Goal: Contribute content: Contribute content

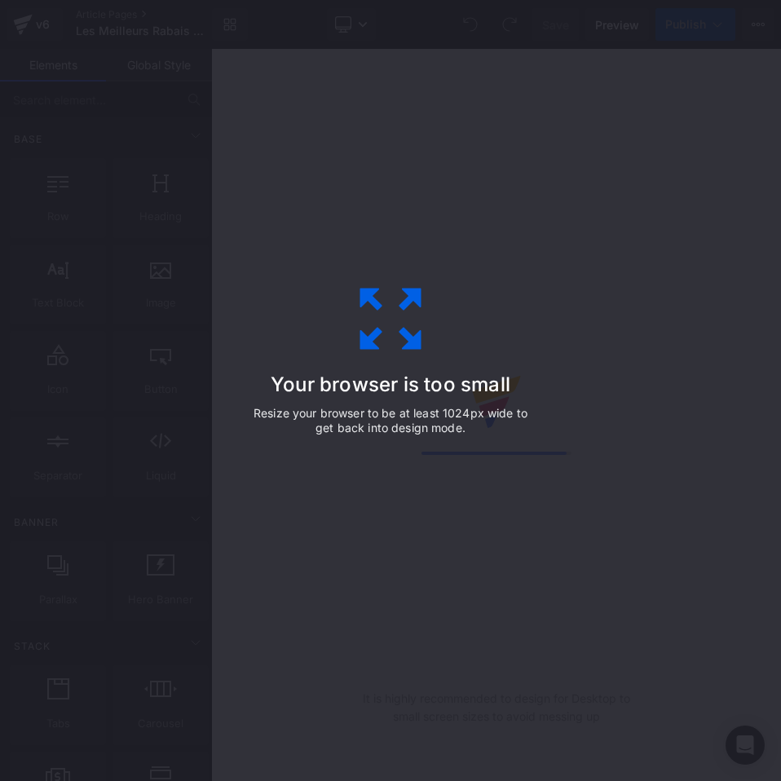
click at [555, 328] on div "Your browser is too small Resize your browser to be at least 1024px wide to get…" at bounding box center [390, 390] width 367 height 326
click at [398, 403] on div "Your browser is too small Resize your browser to be at least 1024px wide to get…" at bounding box center [390, 390] width 367 height 326
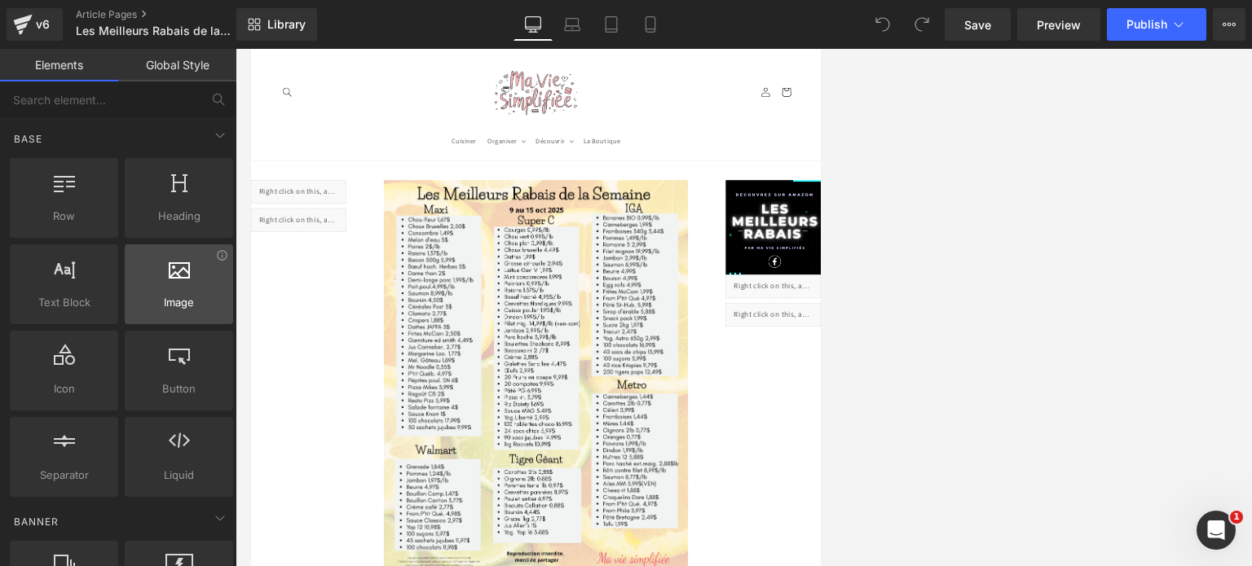
click at [173, 291] on div at bounding box center [179, 275] width 99 height 37
click at [174, 275] on icon at bounding box center [179, 267] width 21 height 21
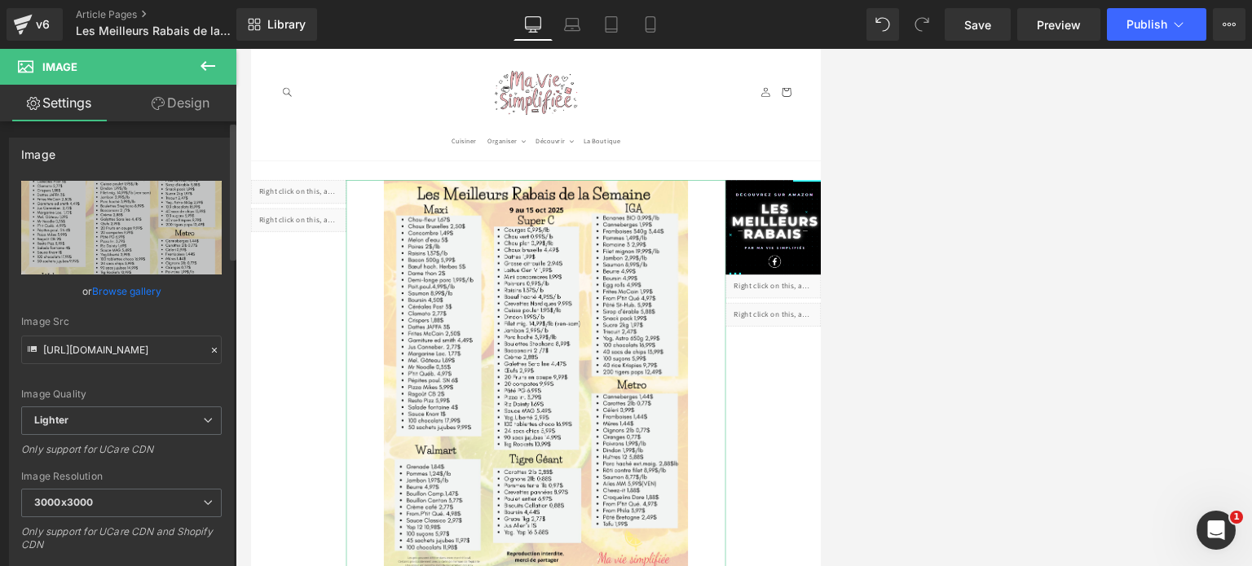
click at [119, 286] on link "Browse gallery" at bounding box center [126, 291] width 69 height 29
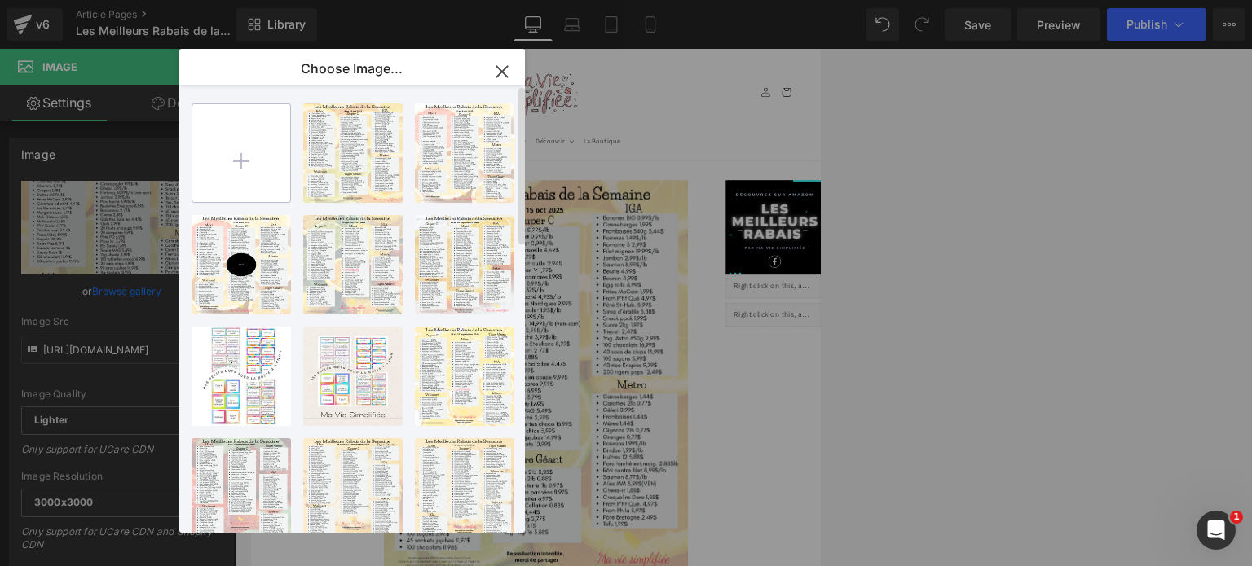
click at [244, 163] on input "file" at bounding box center [241, 153] width 98 height 98
type input "C:\fakepath\meilleurs rabais - 2025-10-15T193912.006.png"
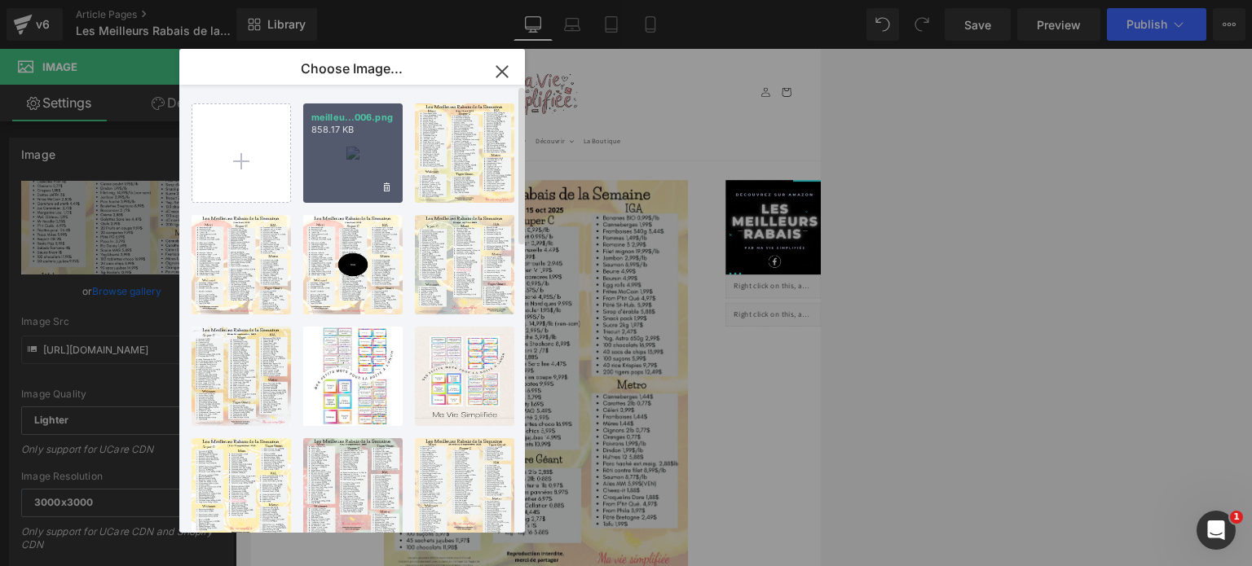
click at [352, 159] on div "meilleu...006.png 858.17 KB" at bounding box center [352, 152] width 99 height 99
type input "[URL][DOMAIN_NAME]"
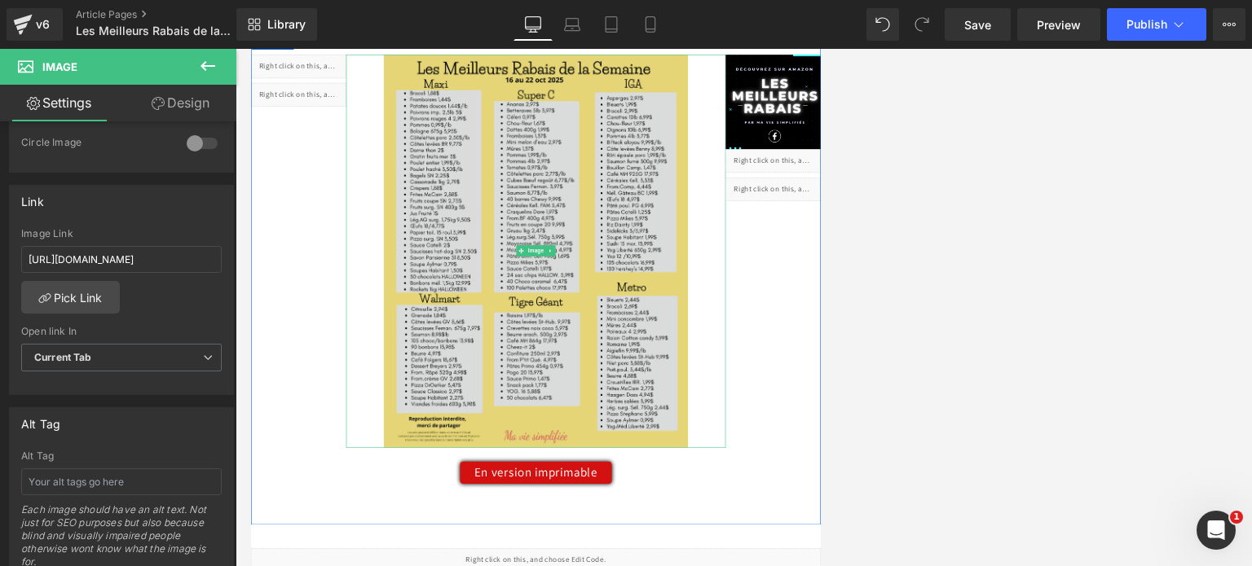
scroll to position [326, 0]
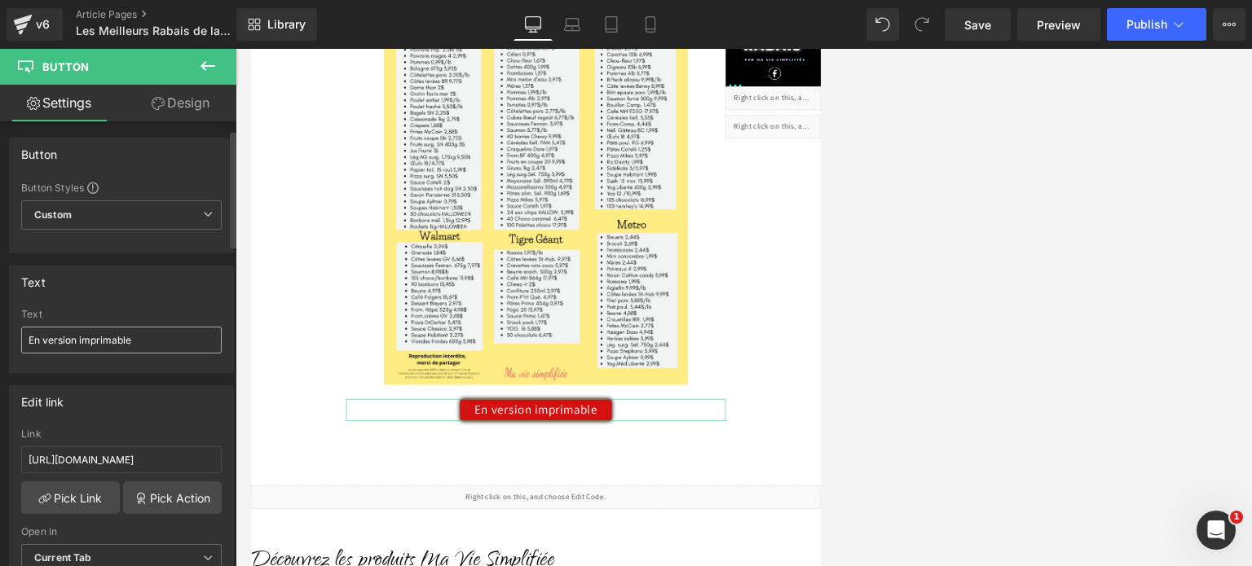
scroll to position [108, 0]
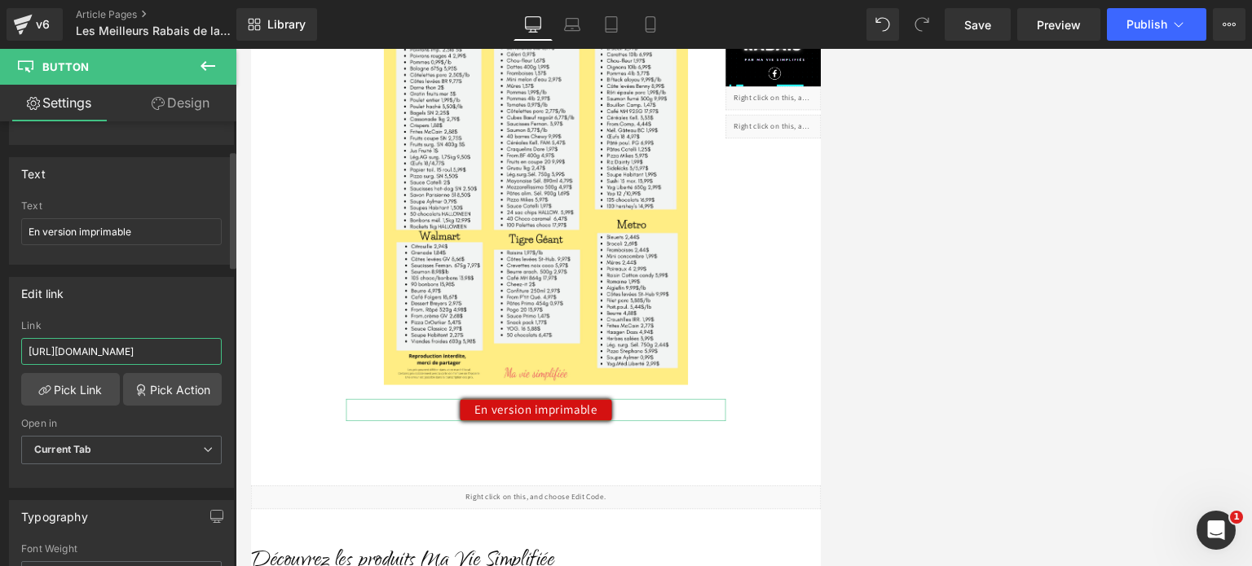
click at [143, 351] on input "[URL][DOMAIN_NAME]" at bounding box center [121, 351] width 200 height 27
drag, startPoint x: 209, startPoint y: 348, endPoint x: 5, endPoint y: 345, distance: 203.7
click at [5, 345] on div "Edit link [URL][DOMAIN_NAME] Link [URL][DOMAIN_NAME] Pick Link Pick Action Curr…" at bounding box center [122, 376] width 244 height 223
type input "0249/5715/files/meilleurs_rabais_7_e61a2840-7a0e-4d16-b9df-c3c3c2f28d0e.pdf?v=1…"
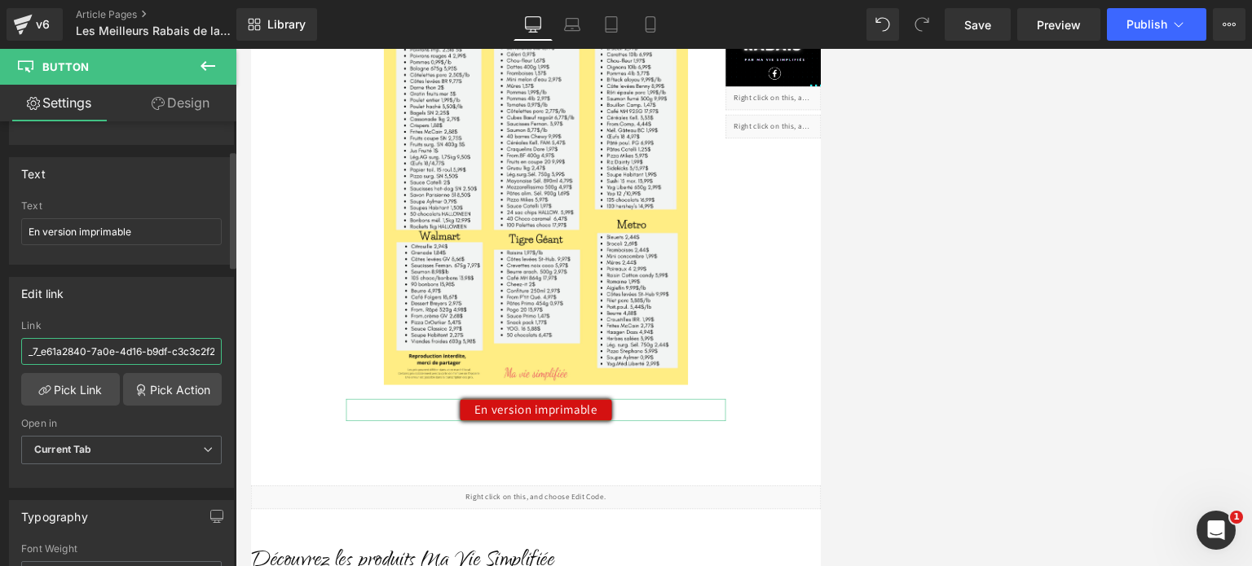
scroll to position [0, 274]
drag, startPoint x: 27, startPoint y: 348, endPoint x: 218, endPoint y: 354, distance: 191.6
click at [218, 354] on div "0249/5715/files/meilleurs_rabais_7_e61a2840-7a0e-4d16-b9df-c3c3c2f28d0e.pdf?v=1…" at bounding box center [121, 403] width 223 height 167
paste input "[URL][DOMAIN_NAME]"
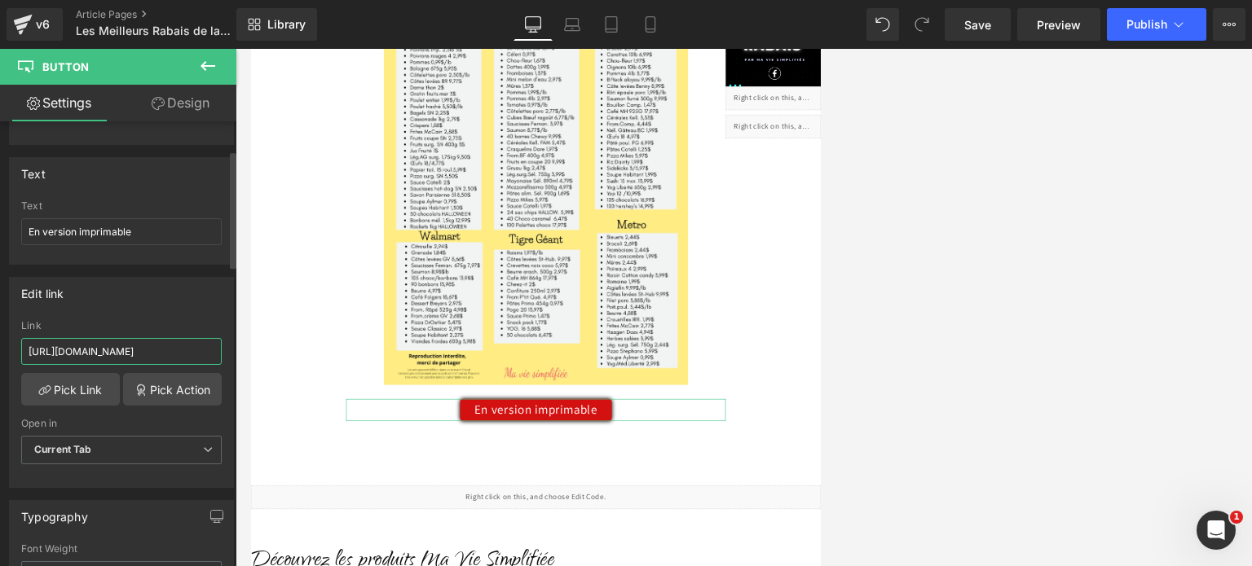
scroll to position [0, 459]
type input "[URL][DOMAIN_NAME]"
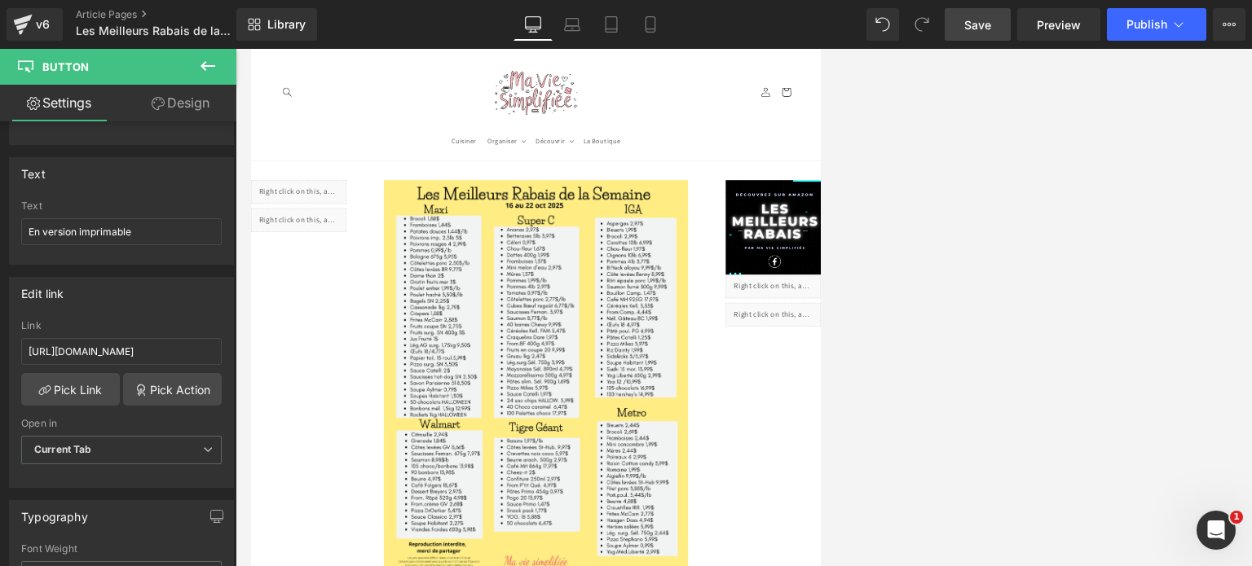
scroll to position [0, 0]
click at [780, 20] on span "Save" at bounding box center [977, 24] width 27 height 17
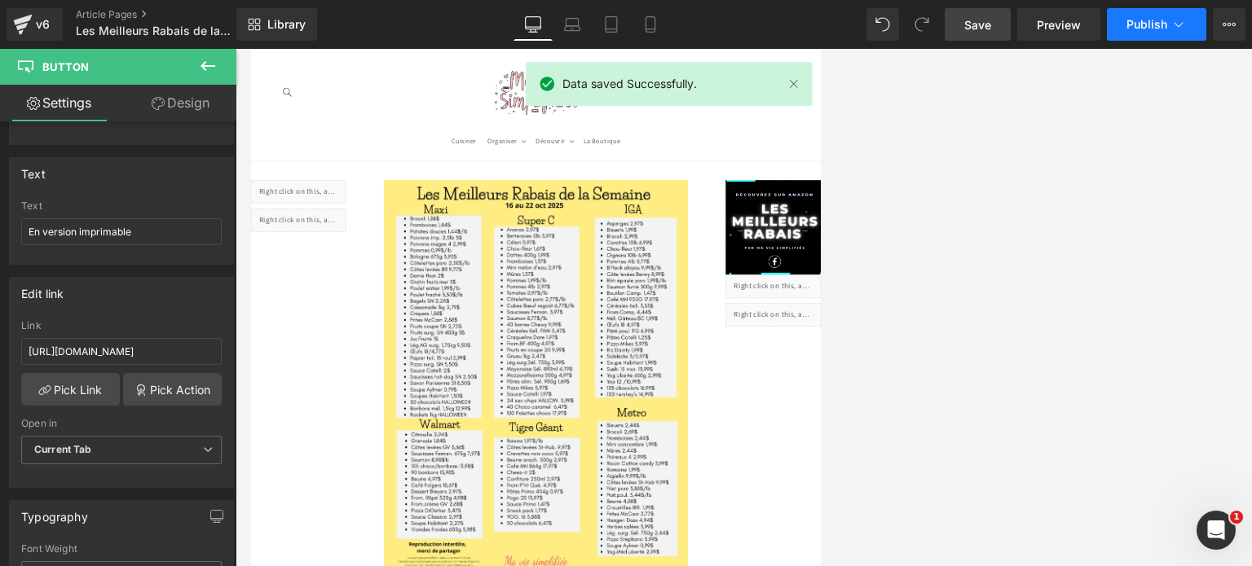
click at [780, 22] on button "Publish" at bounding box center [1156, 24] width 99 height 33
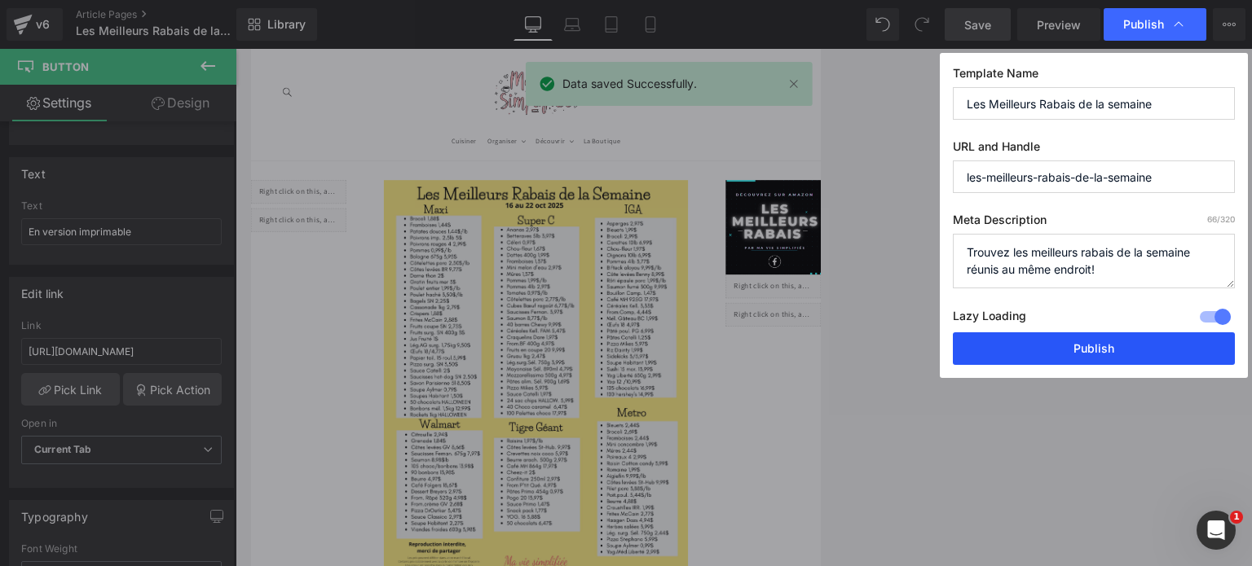
click at [780, 351] on button "Publish" at bounding box center [1094, 348] width 282 height 33
